Goal: Information Seeking & Learning: Find specific fact

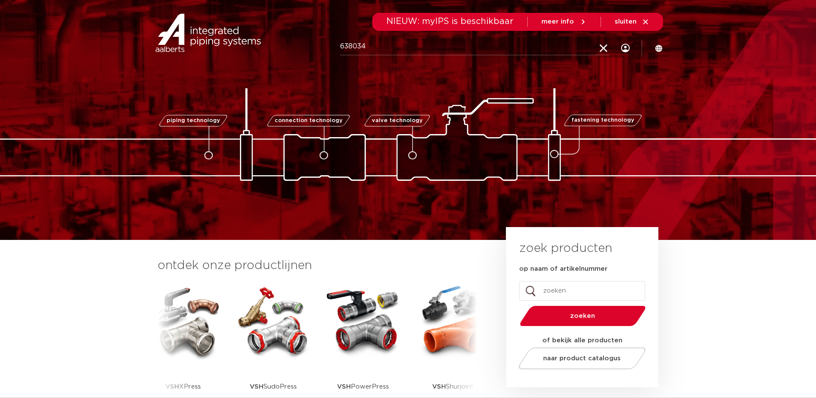
type input "638034"
click button "Zoeken" at bounding box center [0, 0] width 0 height 0
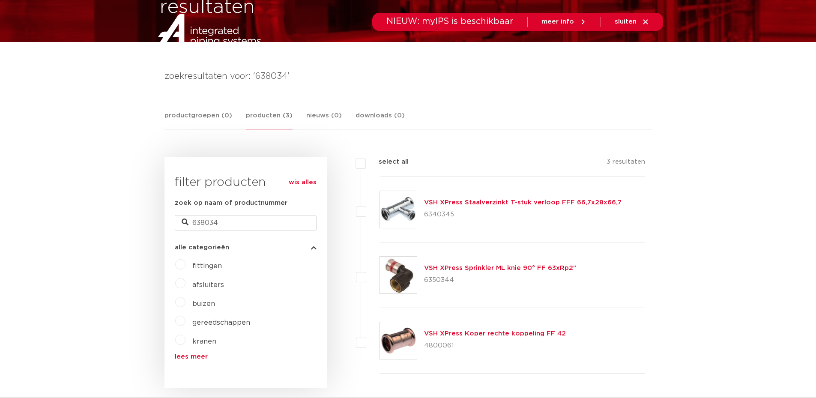
scroll to position [10, 0]
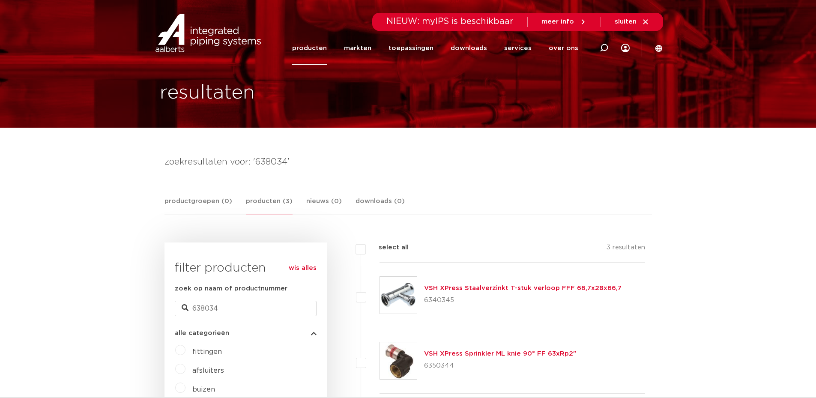
click at [268, 200] on link "producten (3)" at bounding box center [269, 205] width 47 height 19
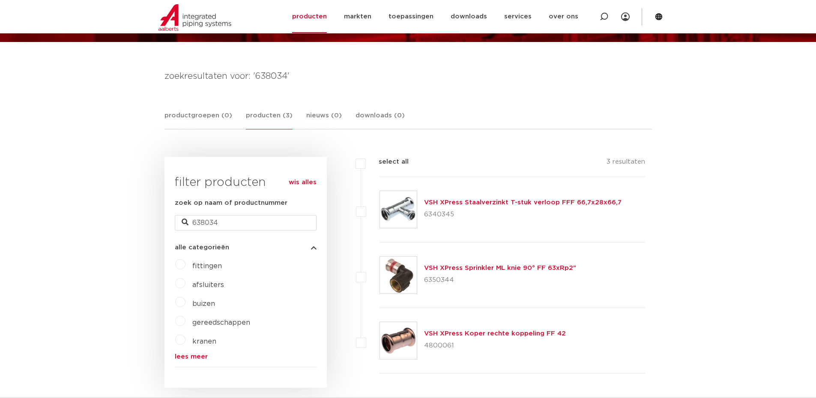
scroll to position [0, 0]
